Goal: Information Seeking & Learning: Learn about a topic

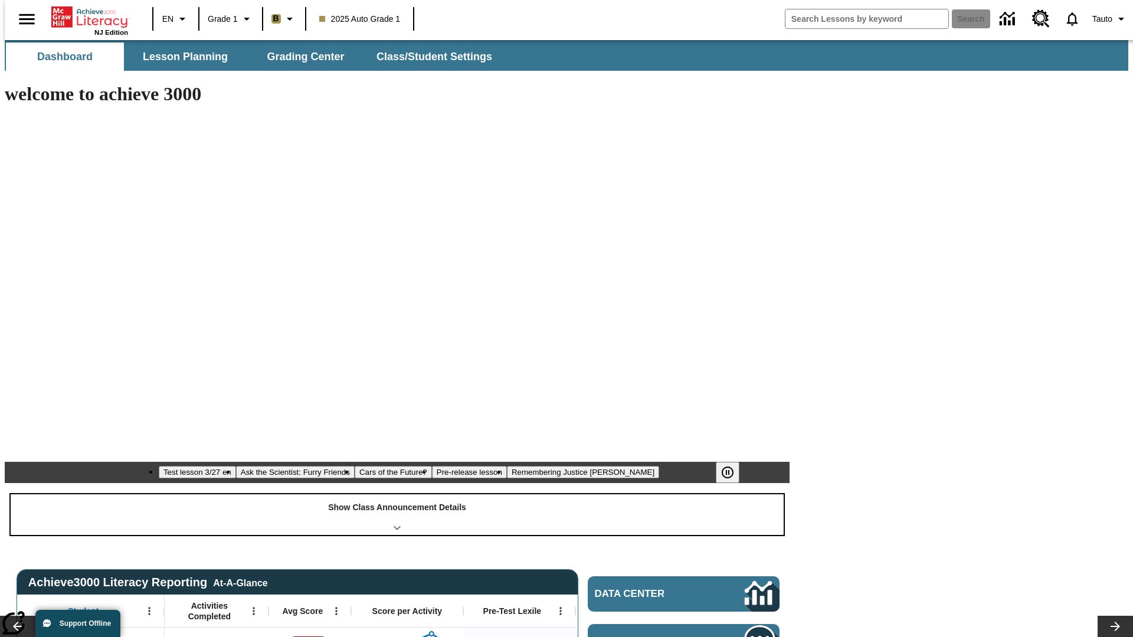
click at [397, 494] on div "Show Class Announcement Details" at bounding box center [397, 514] width 773 height 41
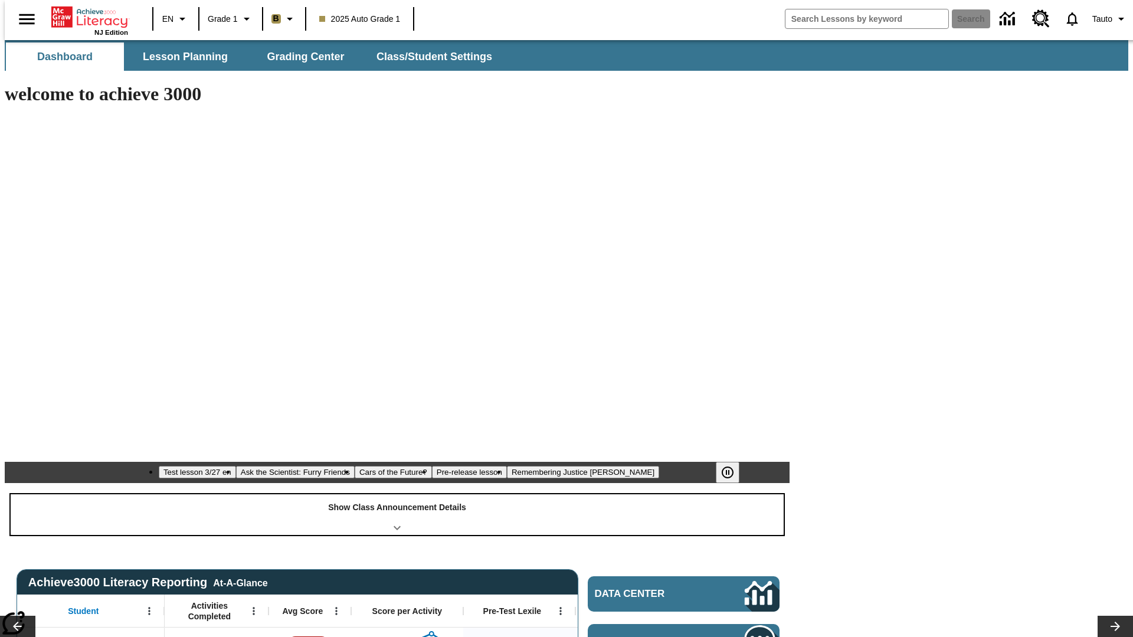
click at [397, 494] on div "Show Class Announcement Details" at bounding box center [397, 514] width 773 height 41
